Goal: Task Accomplishment & Management: Use online tool/utility

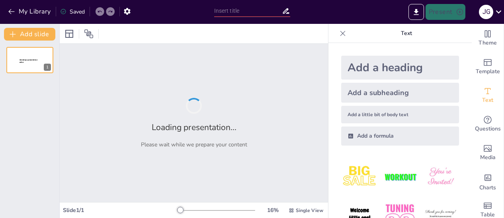
type input "Modelo [PERSON_NAME]: Clave para el Sentido de Pertenencia en el Aula"
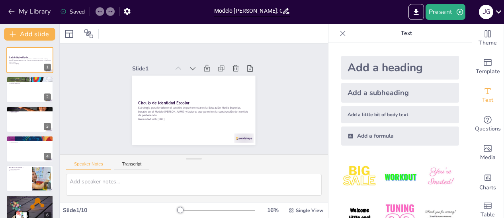
click at [385, 72] on div "Add a heading" at bounding box center [400, 68] width 118 height 24
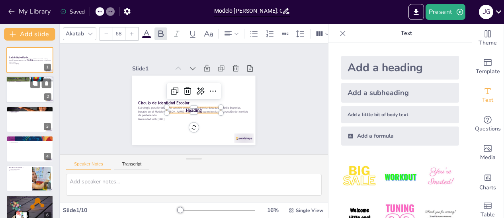
click at [23, 86] on div at bounding box center [30, 89] width 48 height 27
type textarea "Fortalecer el sentido de pertenencia es crucial para el desarrollo emocional y …"
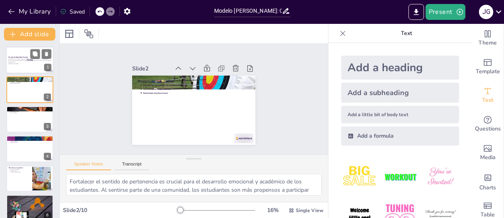
click at [25, 59] on p "Estrategia para fortalecer el sentido de pertenencia en la Educación Media Supe…" at bounding box center [29, 61] width 43 height 4
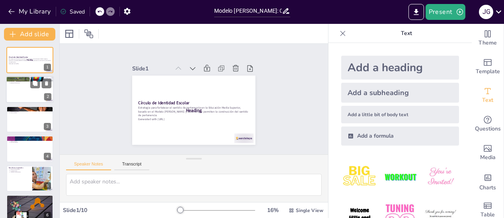
click at [30, 102] on div at bounding box center [30, 89] width 48 height 27
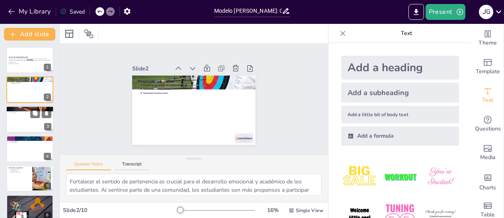
click at [26, 116] on div at bounding box center [30, 119] width 48 height 27
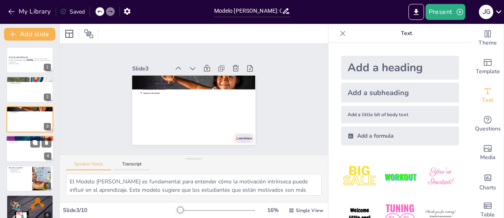
click at [24, 152] on div at bounding box center [30, 148] width 48 height 27
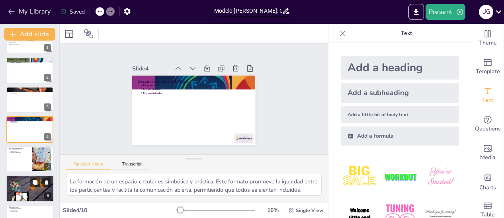
click at [15, 166] on div at bounding box center [29, 159] width 47 height 26
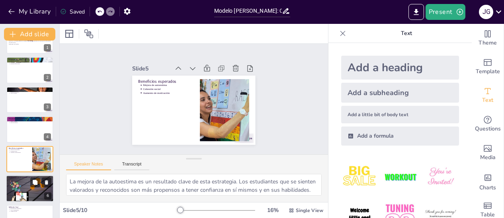
scroll to position [49, 0]
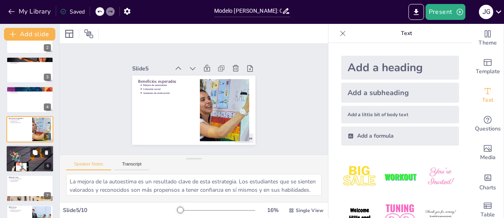
click at [23, 155] on div at bounding box center [30, 159] width 48 height 62
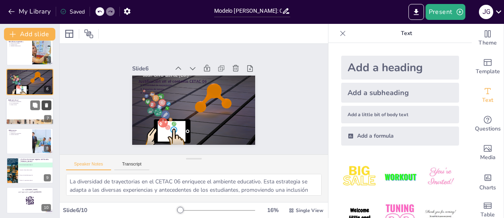
scroll to position [128, 0]
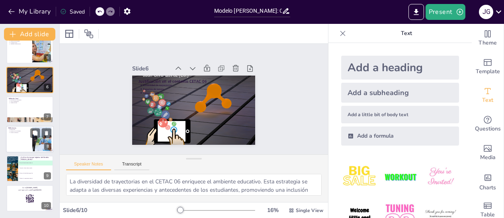
click at [10, 139] on div at bounding box center [30, 139] width 48 height 27
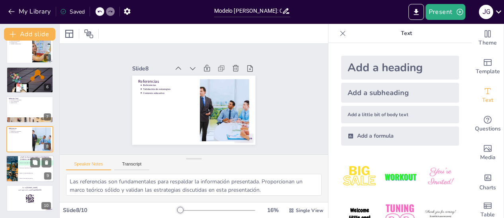
click at [13, 165] on div at bounding box center [12, 168] width 18 height 27
type textarea "El principal objetivo del Modelo [PERSON_NAME] es fomentar la motivación intrín…"
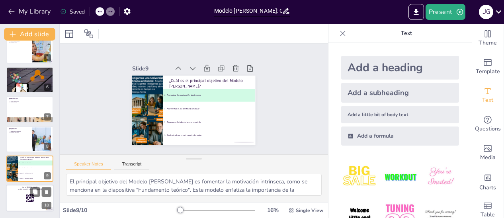
click at [23, 199] on div at bounding box center [30, 198] width 48 height 27
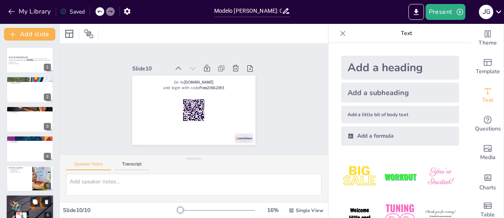
scroll to position [0, 0]
click at [412, 11] on icon "Export to PowerPoint" at bounding box center [416, 12] width 8 height 8
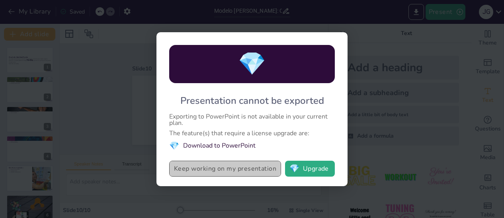
click at [246, 171] on button "Keep working on my presentation" at bounding box center [225, 169] width 112 height 16
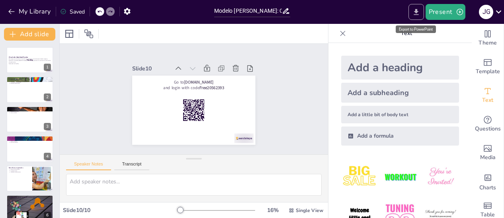
click at [415, 12] on icon "Export to PowerPoint" at bounding box center [416, 12] width 8 height 8
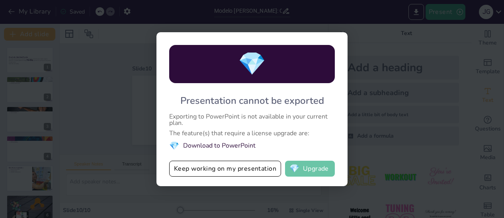
click at [297, 165] on span "💎" at bounding box center [294, 169] width 10 height 8
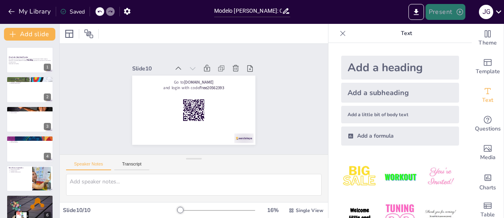
click at [444, 16] on button "Present" at bounding box center [446, 12] width 40 height 16
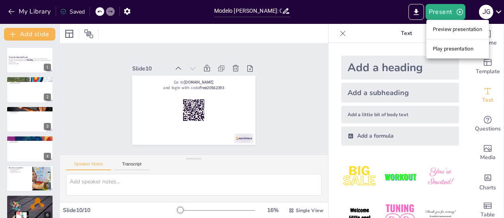
click at [346, 11] on div at bounding box center [252, 109] width 504 height 218
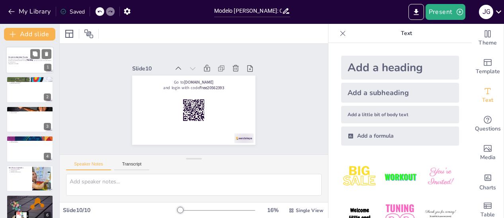
click at [23, 68] on div at bounding box center [30, 60] width 48 height 27
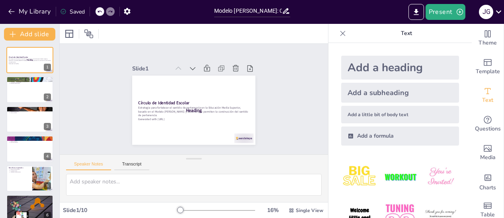
click at [101, 10] on icon at bounding box center [99, 11] width 5 height 5
click at [417, 8] on icon "Export to PowerPoint" at bounding box center [416, 12] width 8 height 8
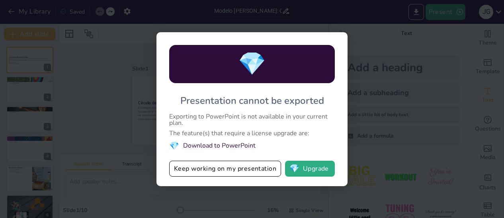
click at [224, 143] on li "💎 Download to PowerPoint" at bounding box center [252, 146] width 166 height 11
click at [220, 145] on li "💎 Download to PowerPoint" at bounding box center [252, 146] width 166 height 11
click at [297, 170] on span "💎" at bounding box center [294, 169] width 10 height 8
